Goal: Navigation & Orientation: Find specific page/section

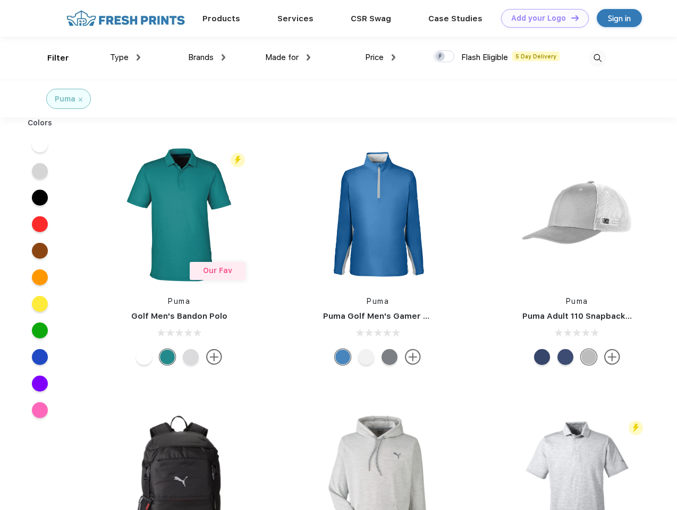
click at [541, 18] on link "Add your Logo Design Tool" at bounding box center [545, 18] width 88 height 19
click at [0, 0] on div "Design Tool" at bounding box center [0, 0] width 0 height 0
click at [570, 18] on link "Add your Logo Design Tool" at bounding box center [545, 18] width 88 height 19
click at [51, 58] on div "Filter" at bounding box center [58, 58] width 22 height 12
click at [125, 57] on span "Type" at bounding box center [119, 58] width 19 height 10
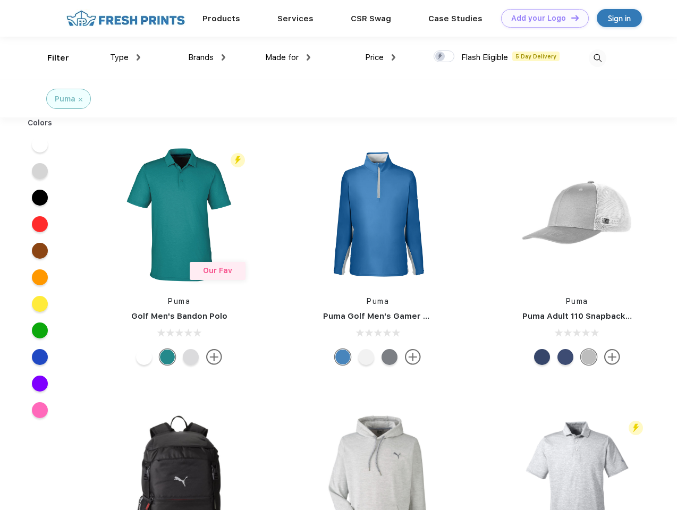
click at [207, 57] on span "Brands" at bounding box center [200, 58] width 25 height 10
click at [288, 57] on span "Made for" at bounding box center [281, 58] width 33 height 10
click at [380, 57] on span "Price" at bounding box center [374, 58] width 19 height 10
click at [444, 57] on div at bounding box center [443, 56] width 21 height 12
click at [440, 57] on input "checkbox" at bounding box center [436, 53] width 7 height 7
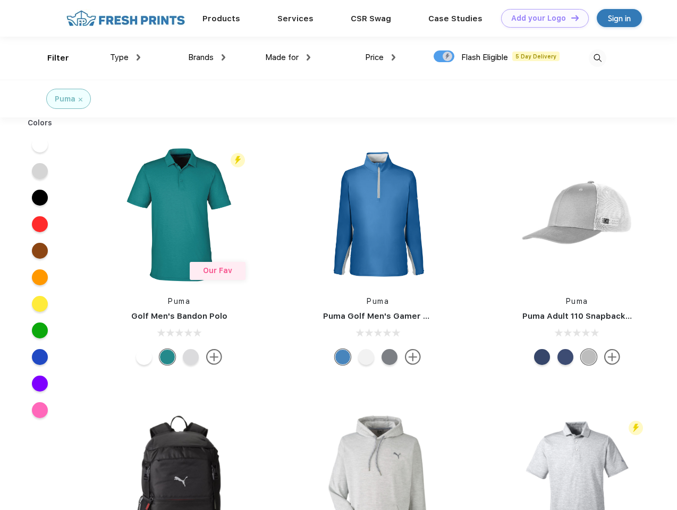
click at [597, 58] on img at bounding box center [598, 58] width 18 height 18
